Goal: Task Accomplishment & Management: Manage account settings

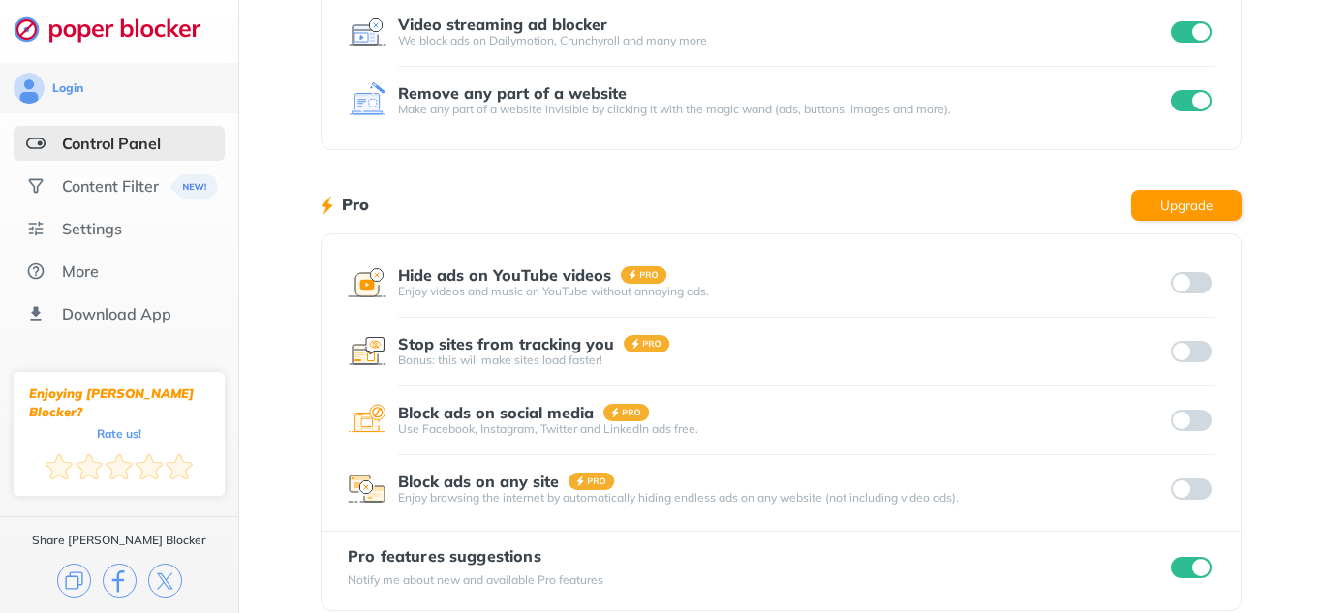
scroll to position [388, 0]
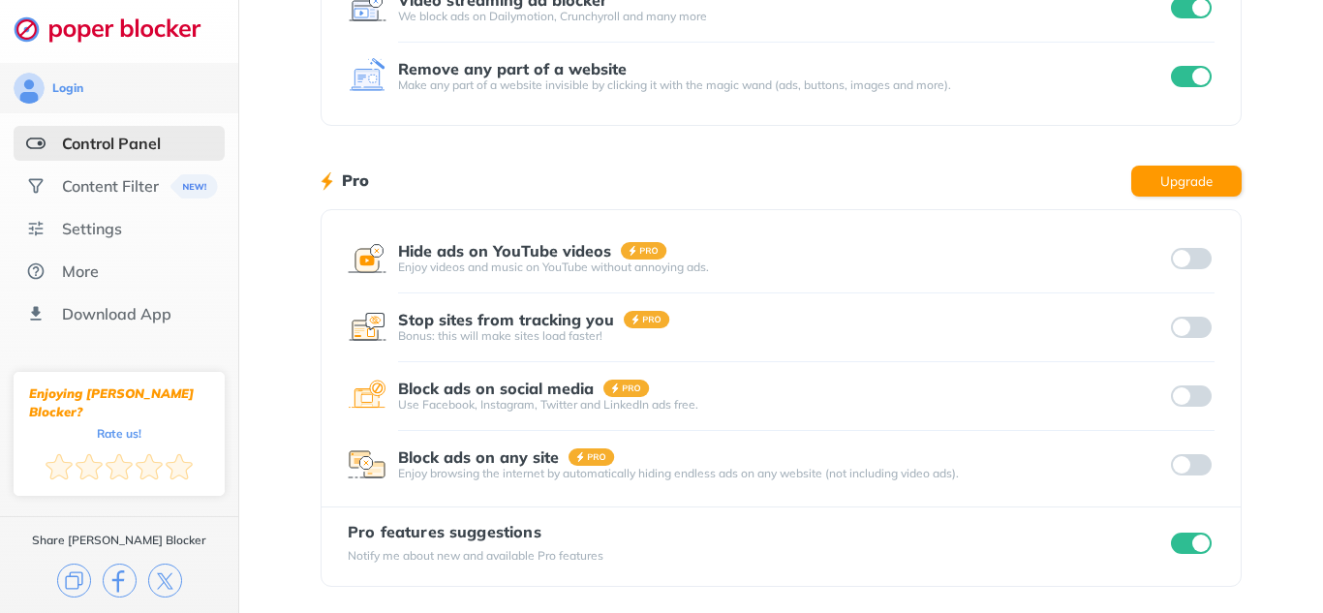
click at [1204, 547] on input "checkbox" at bounding box center [1191, 543] width 41 height 21
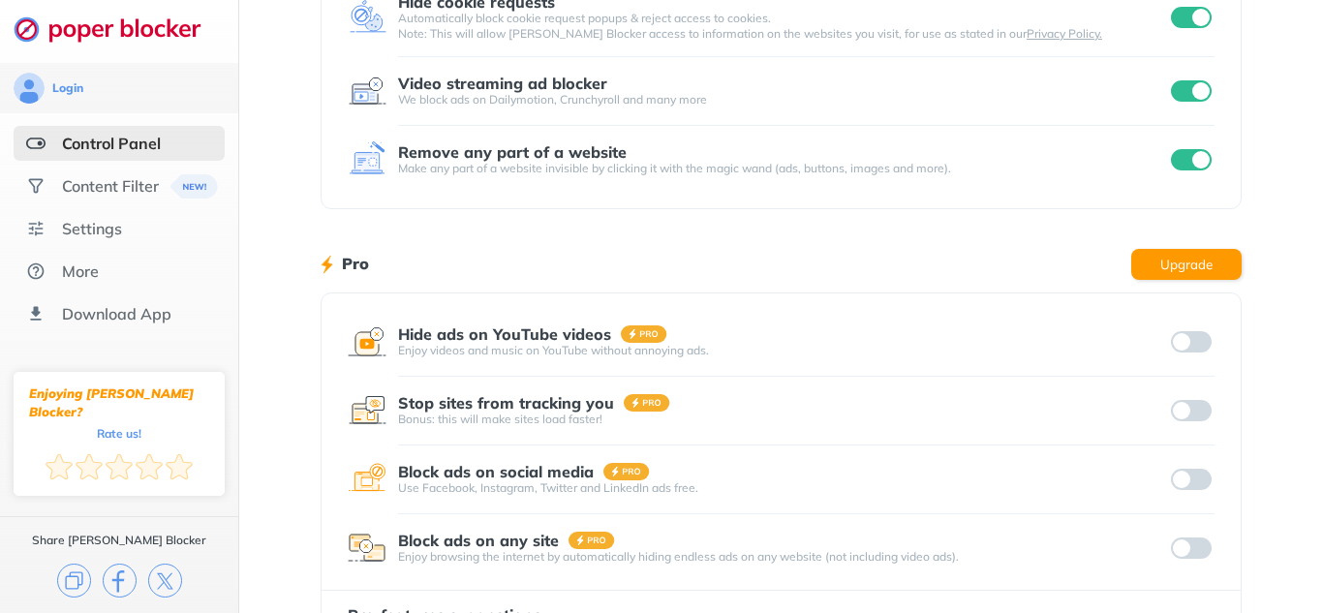
scroll to position [0, 0]
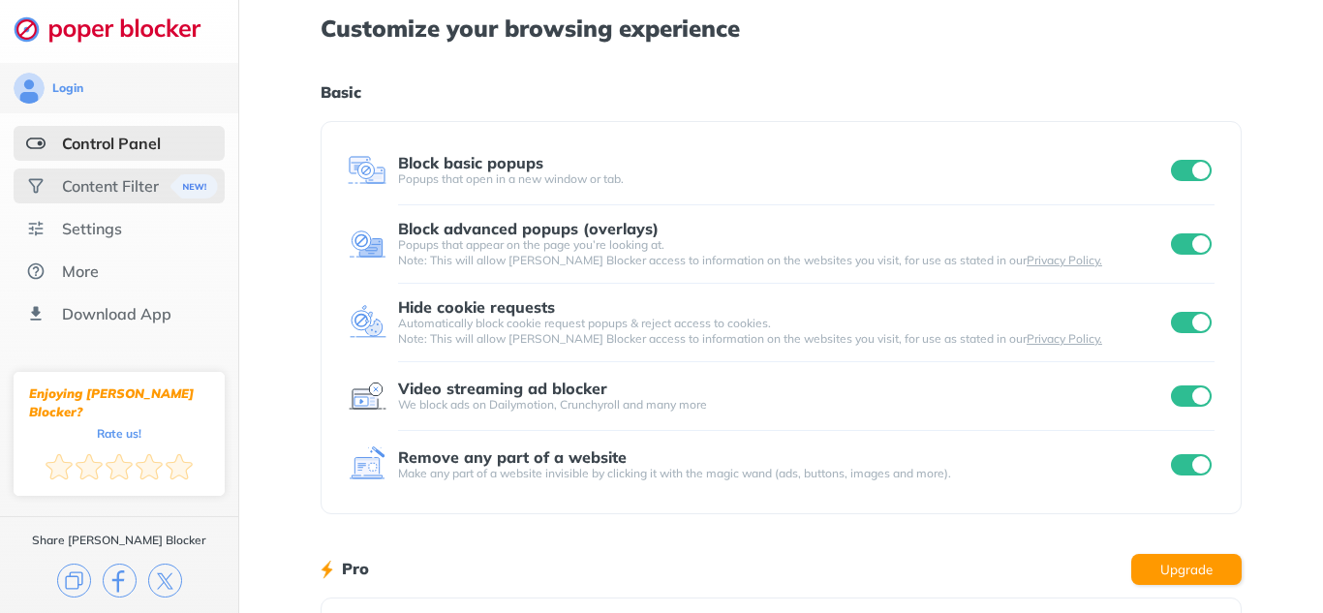
click at [114, 193] on div "Content Filter" at bounding box center [110, 185] width 97 height 19
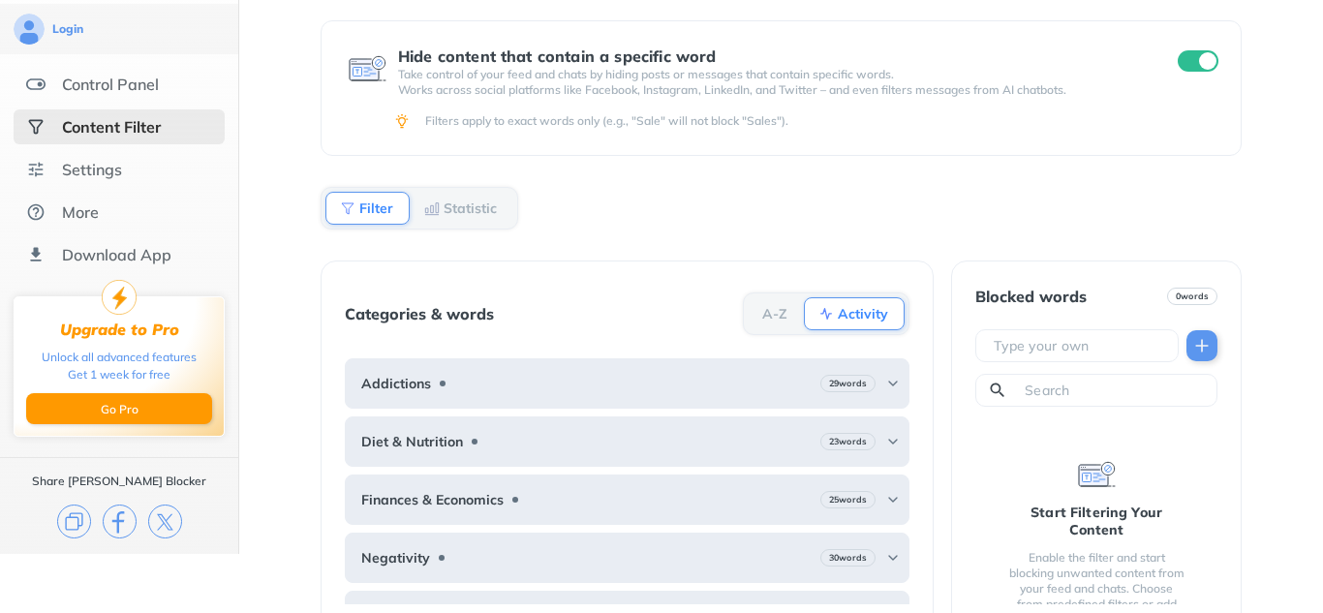
scroll to position [94, 0]
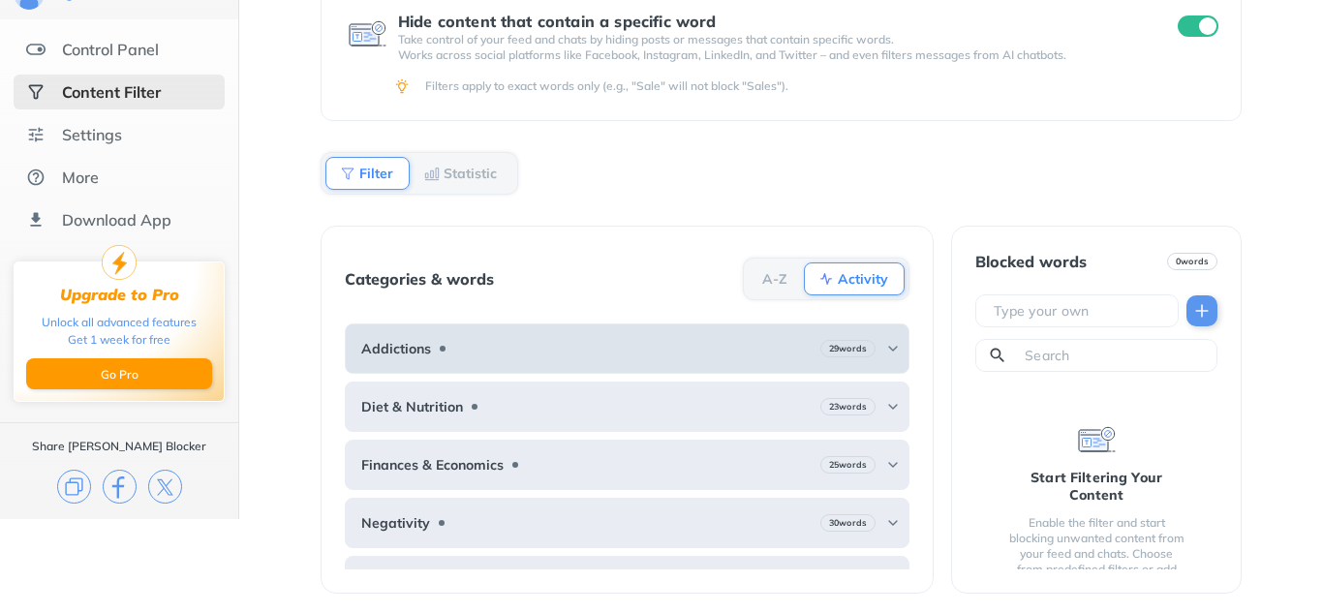
click at [891, 351] on img at bounding box center [893, 349] width 16 height 16
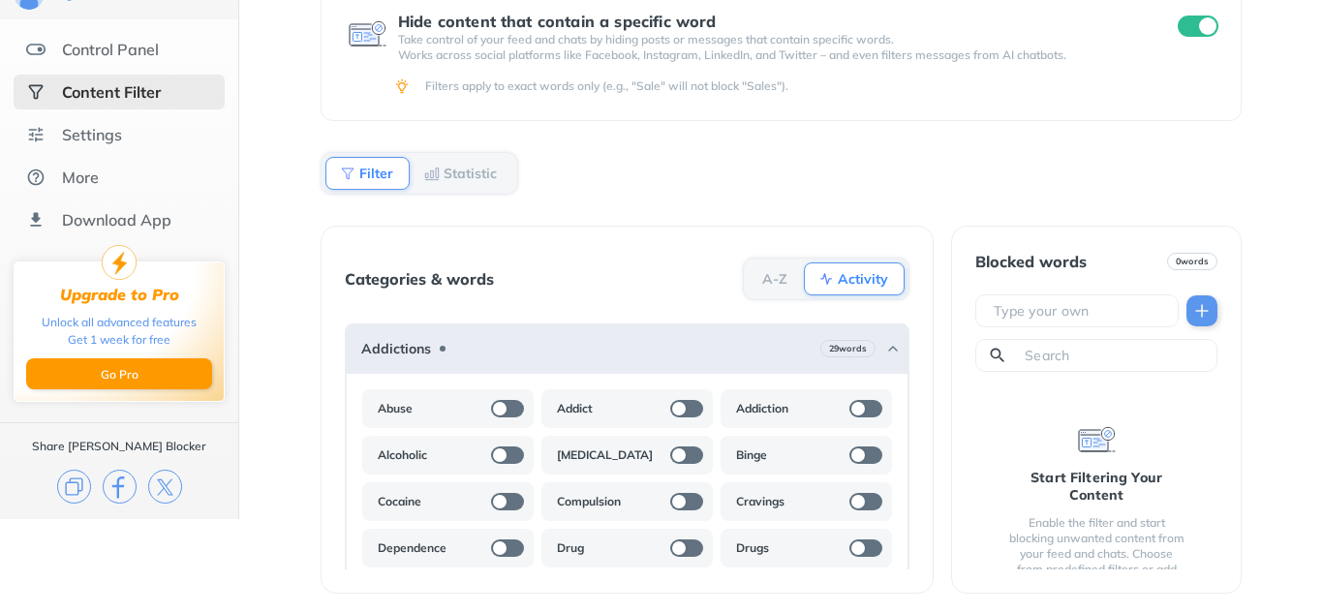
click at [501, 408] on div at bounding box center [500, 409] width 14 height 14
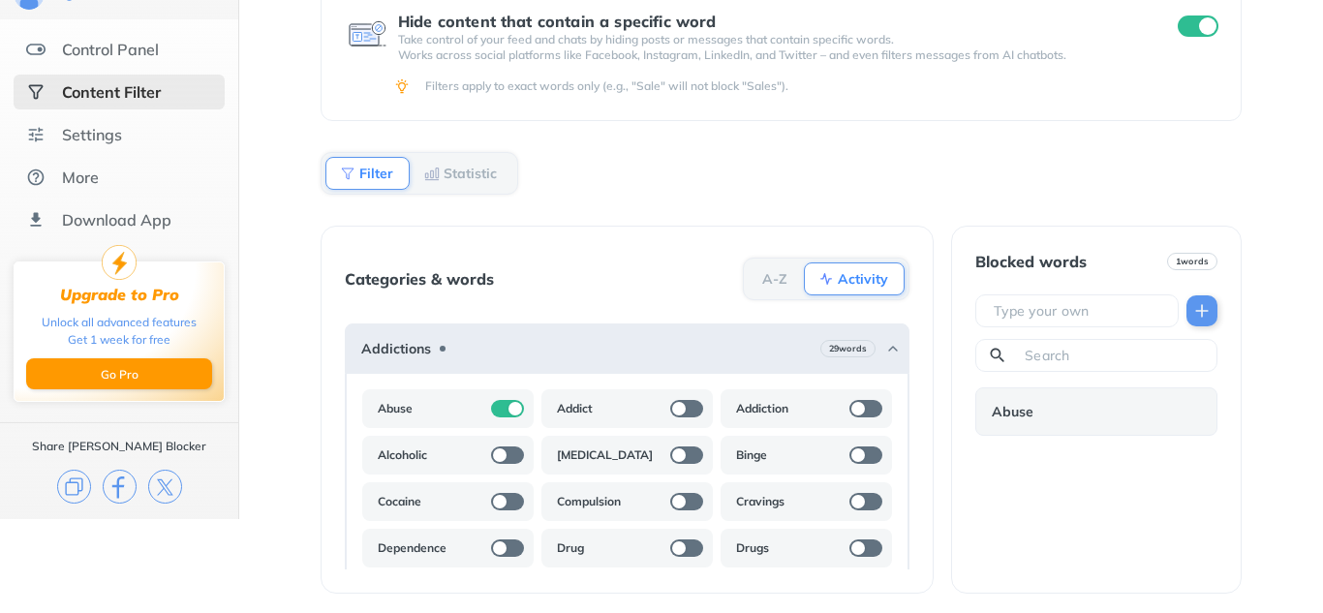
click at [681, 405] on div at bounding box center [679, 409] width 14 height 14
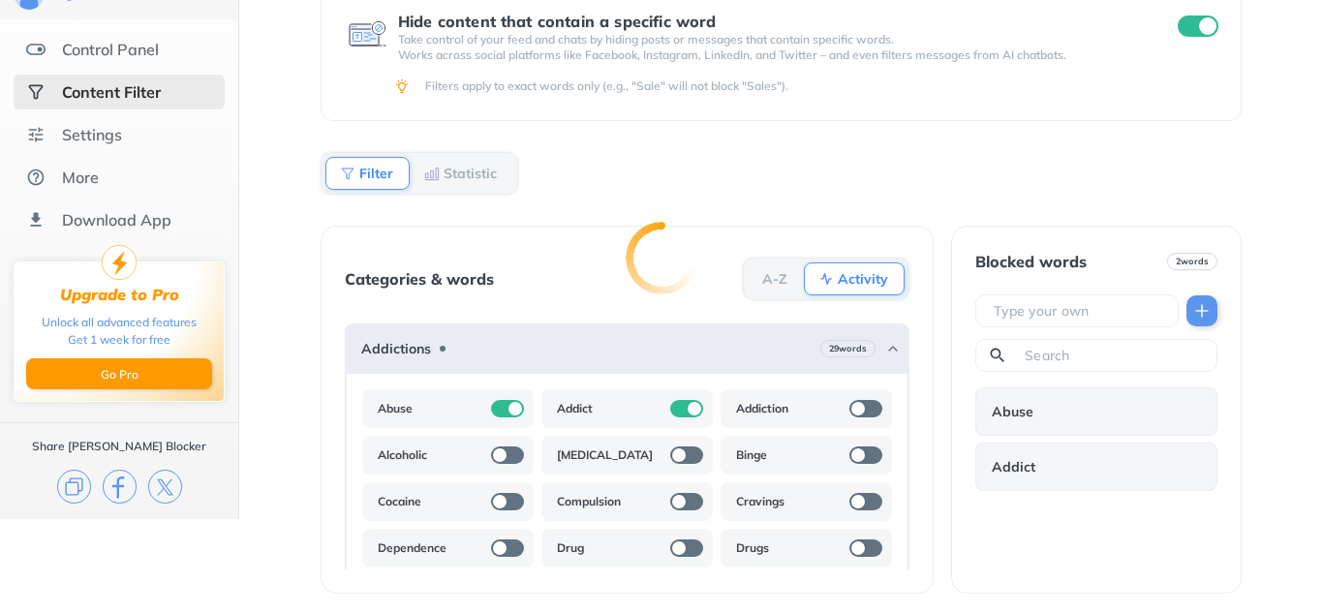
click at [870, 407] on div at bounding box center [866, 408] width 33 height 17
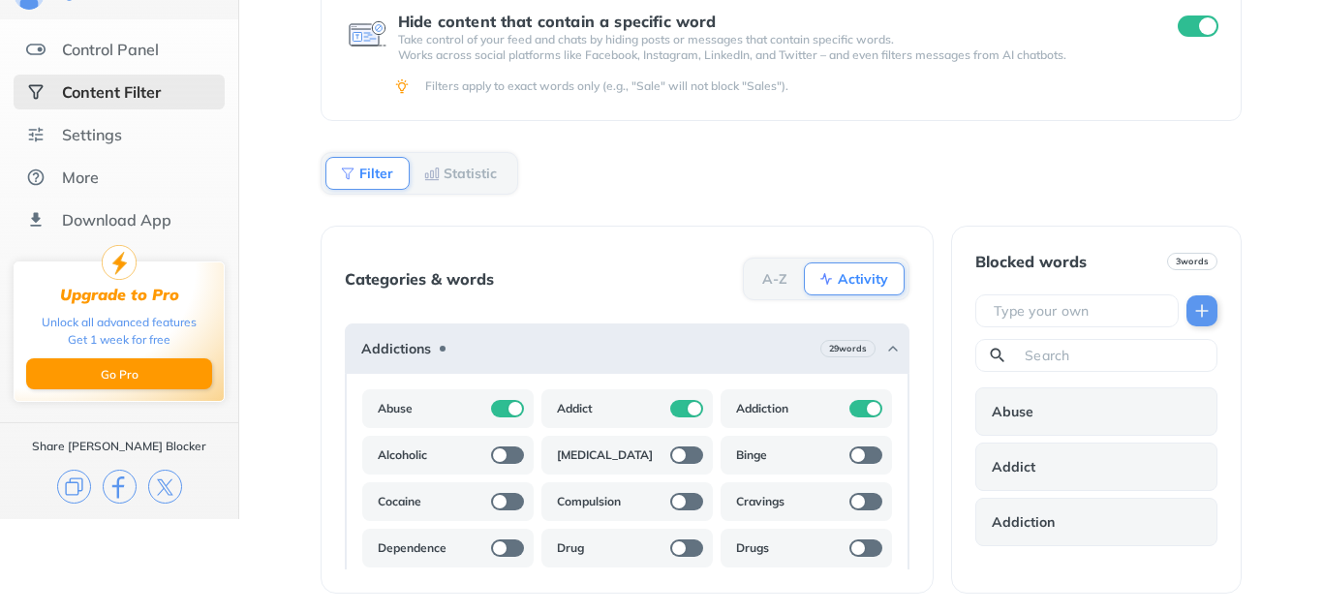
click at [505, 552] on div at bounding box center [500, 549] width 14 height 14
click at [685, 552] on div at bounding box center [686, 548] width 33 height 17
click at [868, 552] on div at bounding box center [866, 548] width 33 height 17
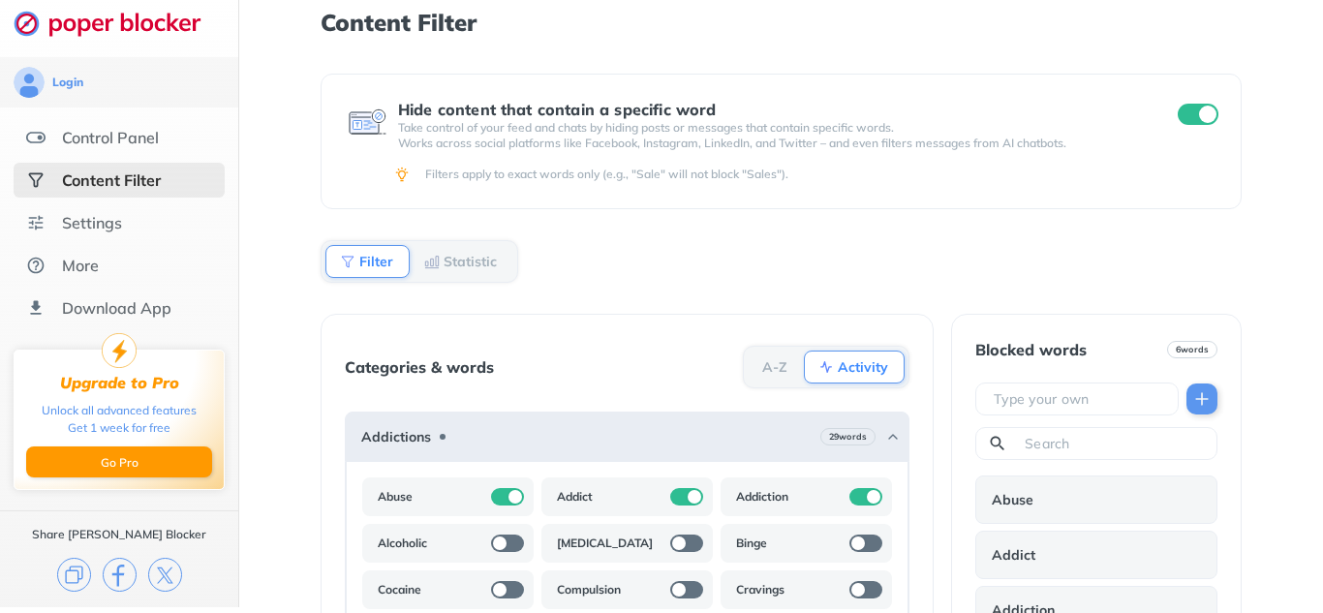
scroll to position [0, 0]
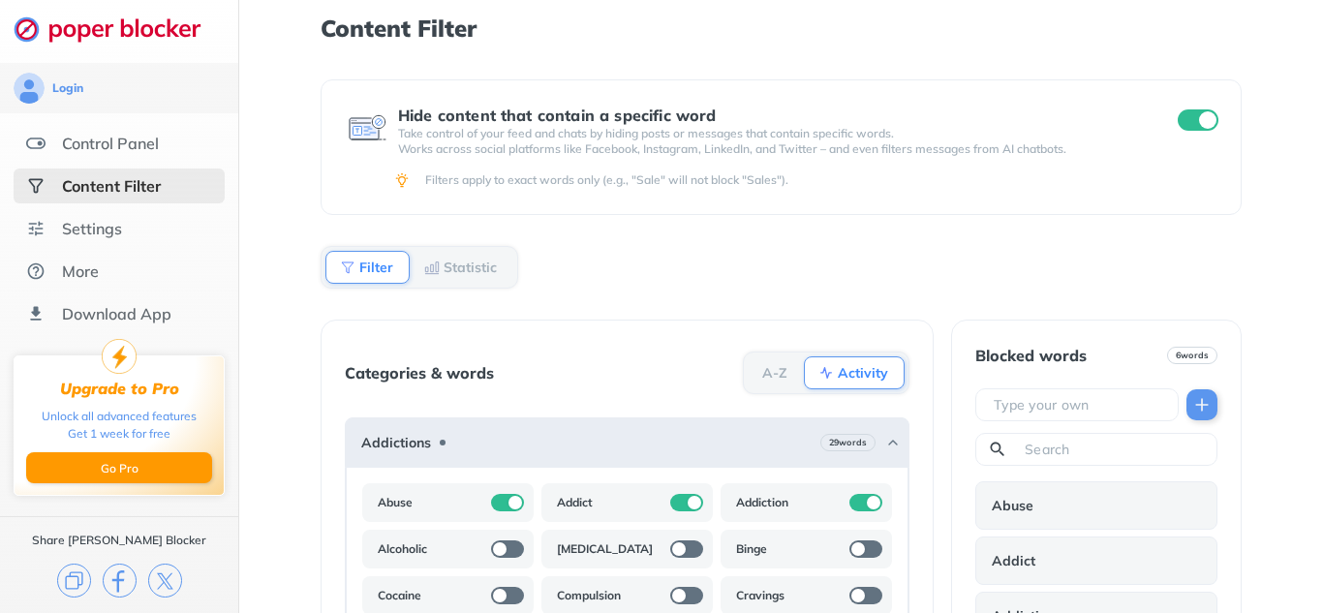
click at [1188, 126] on input "checkbox" at bounding box center [1198, 119] width 41 height 21
